Goal: Contribute content: Add original content to the website for others to see

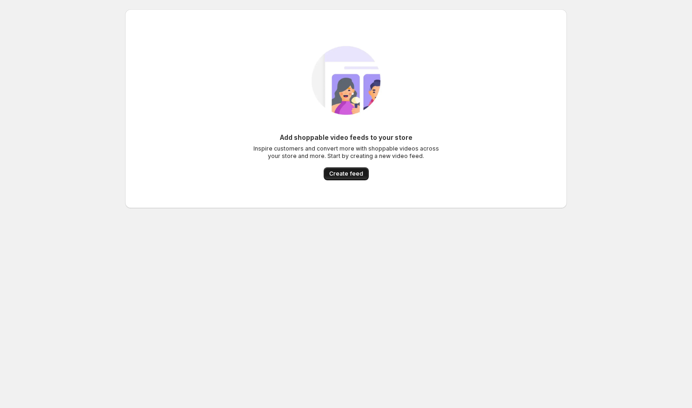
click at [342, 170] on button "Create feed" at bounding box center [346, 173] width 45 height 13
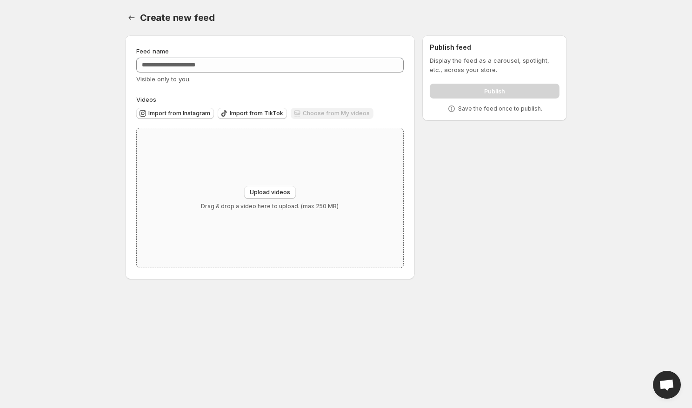
click at [254, 179] on div "Upload videos Drag & drop a video here to upload. (max 250 MB)" at bounding box center [270, 198] width 267 height 140
click at [173, 110] on button "Import from Instagram" at bounding box center [175, 113] width 78 height 11
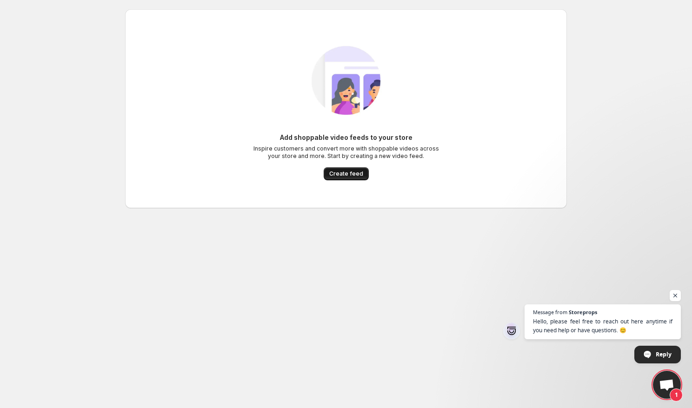
click at [350, 177] on span "Create feed" at bounding box center [346, 173] width 34 height 7
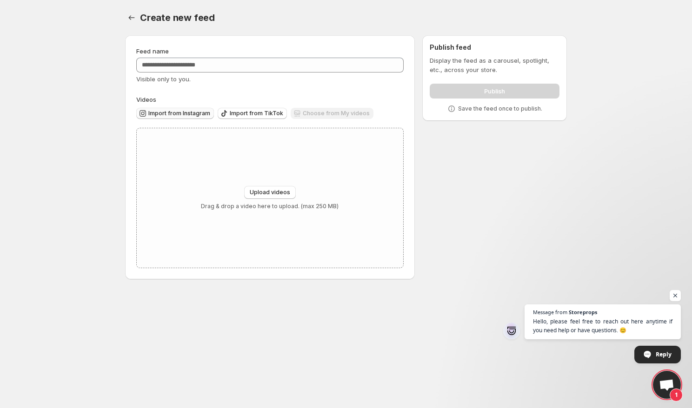
click at [184, 114] on span "Import from Instagram" at bounding box center [179, 113] width 62 height 7
click at [276, 192] on span "Upload videos" at bounding box center [270, 192] width 40 height 7
type input "**********"
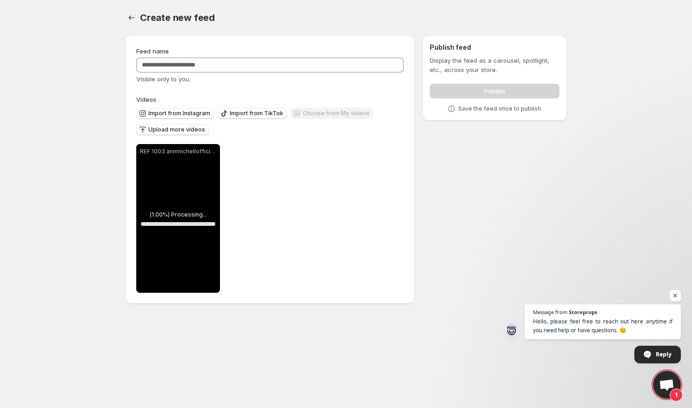
click at [187, 128] on span "Upload more videos" at bounding box center [176, 129] width 57 height 7
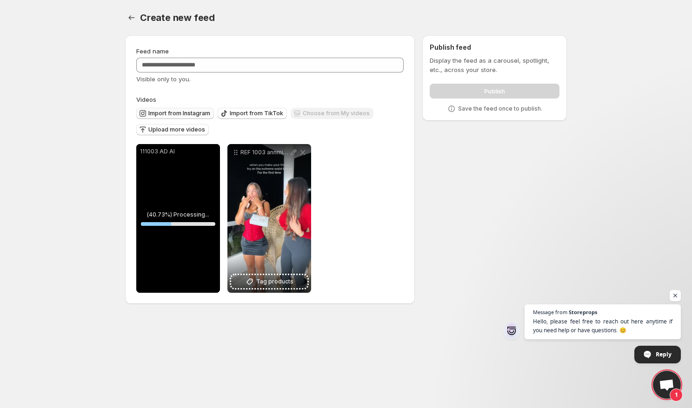
click at [185, 112] on span "Import from Instagram" at bounding box center [179, 113] width 62 height 7
click at [180, 131] on span "Upload more videos" at bounding box center [176, 129] width 57 height 7
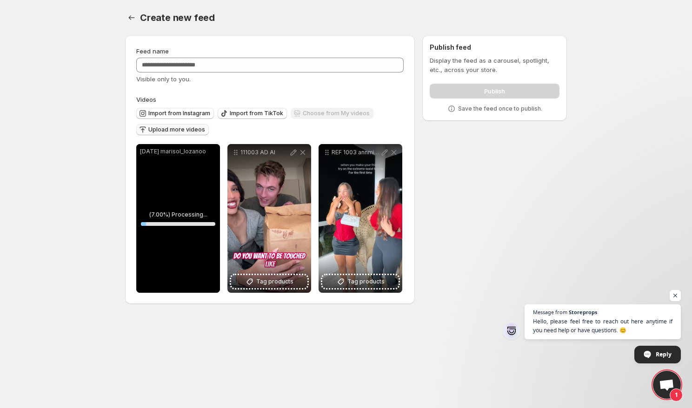
click at [184, 129] on span "Upload more videos" at bounding box center [176, 129] width 57 height 7
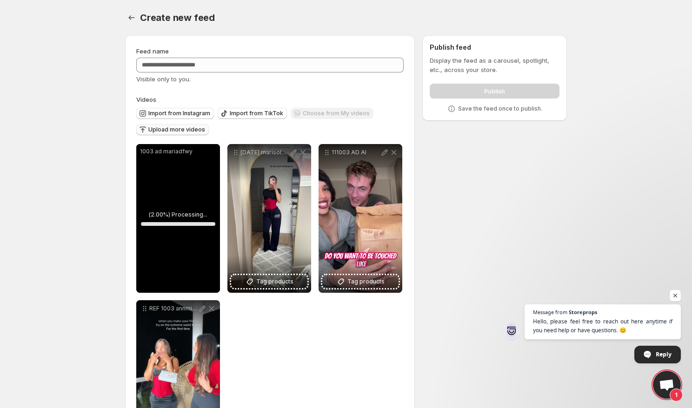
click at [191, 130] on span "Upload more videos" at bounding box center [176, 129] width 57 height 7
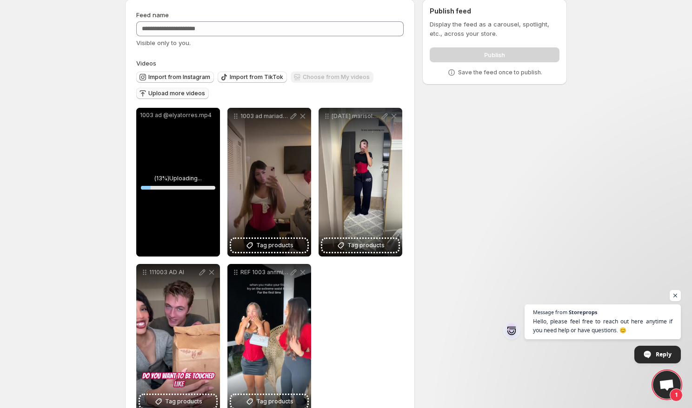
scroll to position [62, 0]
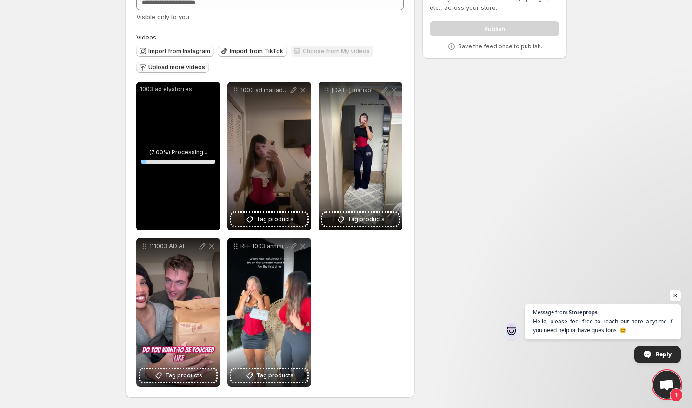
click at [184, 66] on span "Upload more videos" at bounding box center [176, 67] width 57 height 7
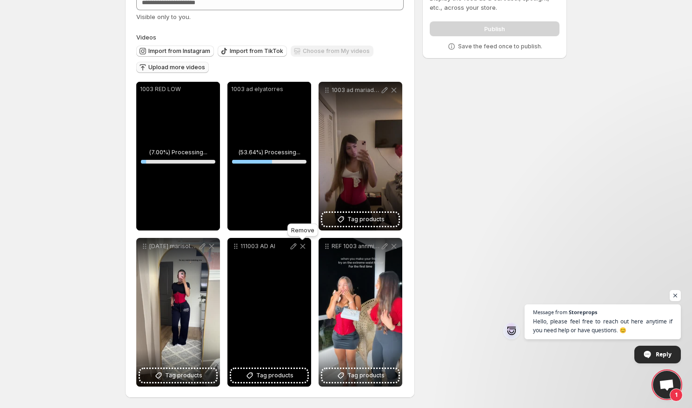
click at [303, 244] on icon at bounding box center [302, 246] width 9 height 9
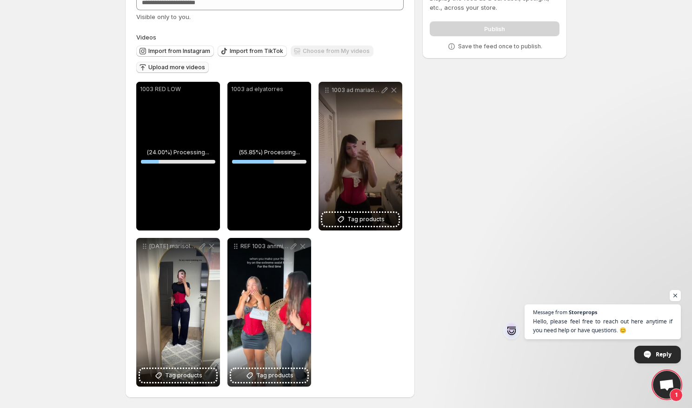
click at [174, 68] on span "Upload more videos" at bounding box center [176, 67] width 57 height 7
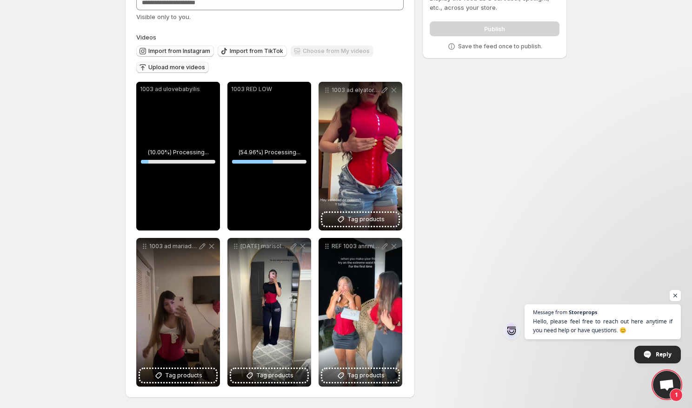
click at [189, 67] on span "Upload more videos" at bounding box center [176, 67] width 57 height 7
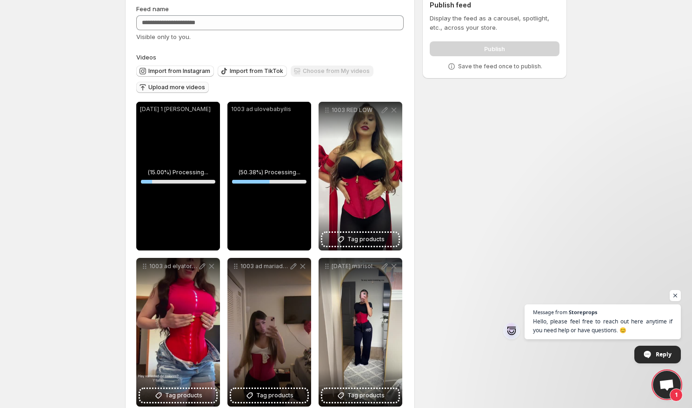
scroll to position [0, 0]
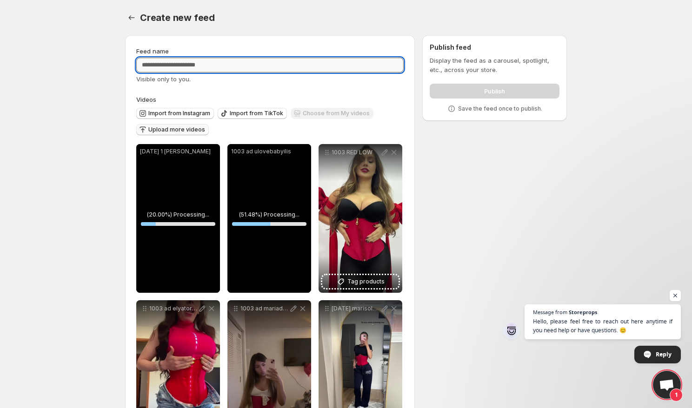
click at [340, 68] on input "Feed name" at bounding box center [269, 65] width 267 height 15
type input "*"
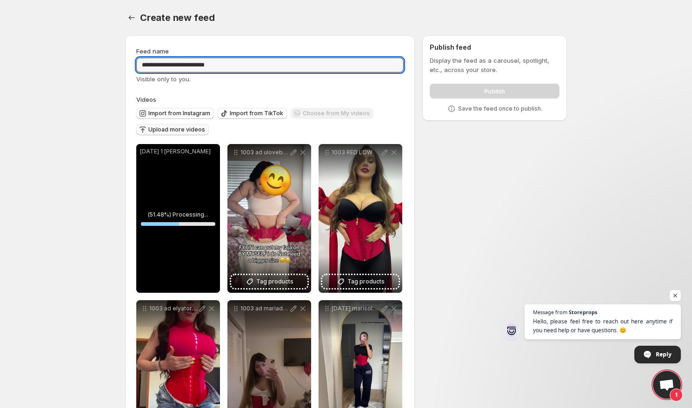
type input "**********"
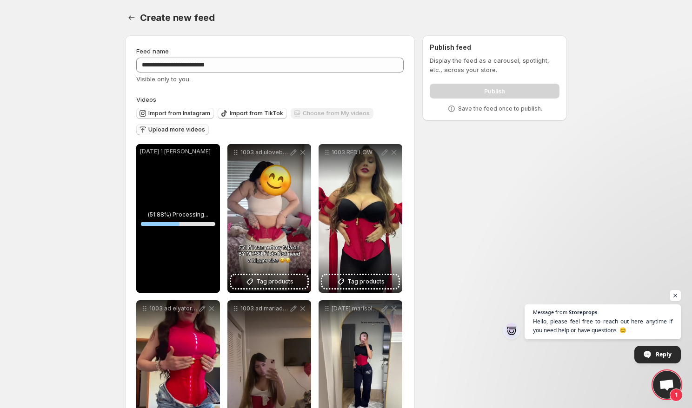
click at [526, 18] on div "Create new feed" at bounding box center [353, 17] width 427 height 13
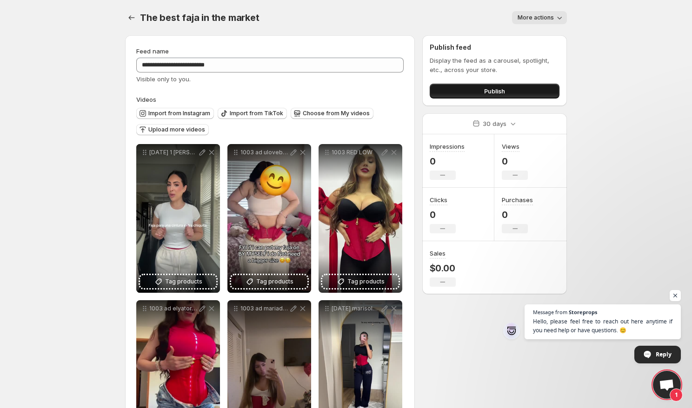
click at [521, 93] on button "Publish" at bounding box center [495, 91] width 130 height 15
click at [553, 14] on span "More actions" at bounding box center [536, 17] width 36 height 7
click at [83, 127] on body "**********" at bounding box center [346, 204] width 692 height 408
